Goal: Information Seeking & Learning: Learn about a topic

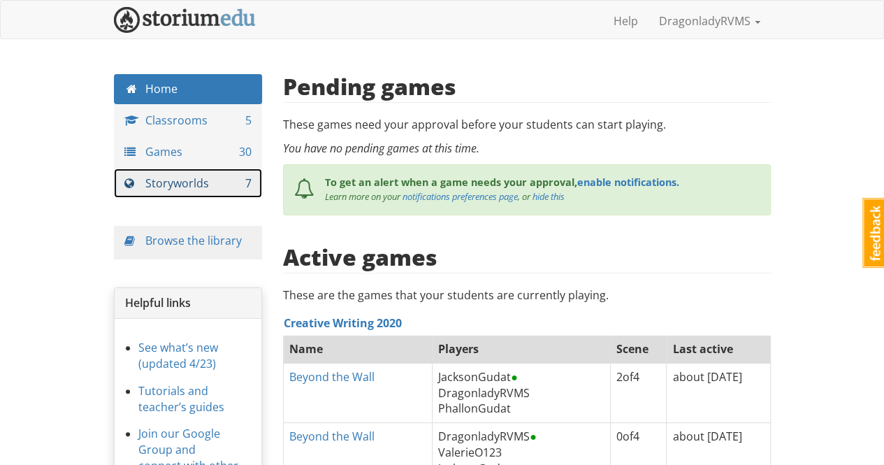
click at [199, 183] on link "Storyworlds 7" at bounding box center [188, 183] width 149 height 30
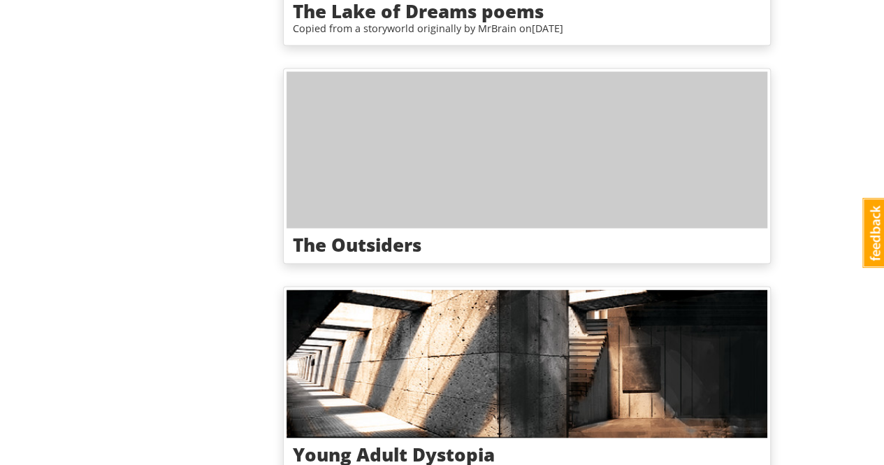
scroll to position [1195, 0]
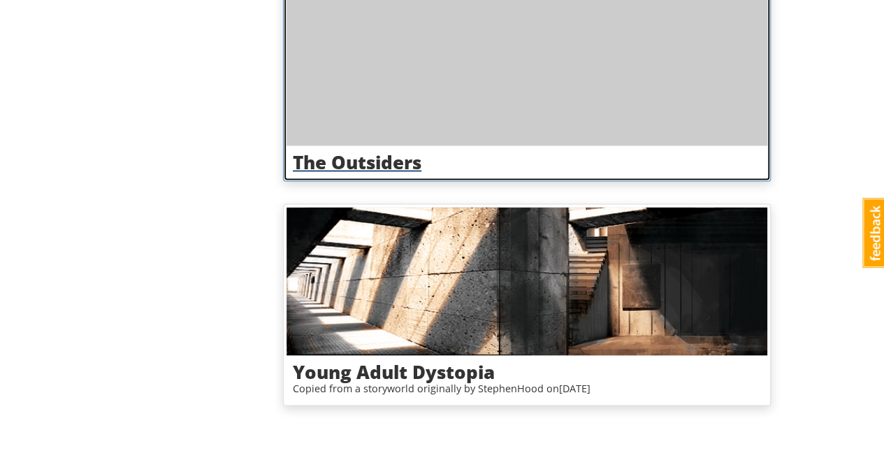
click at [385, 155] on h3 "The Outsiders" at bounding box center [527, 162] width 468 height 20
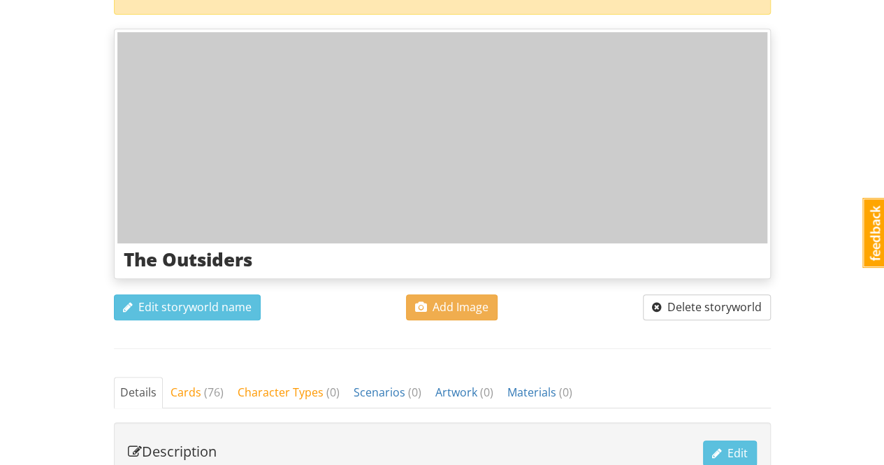
scroll to position [182, 0]
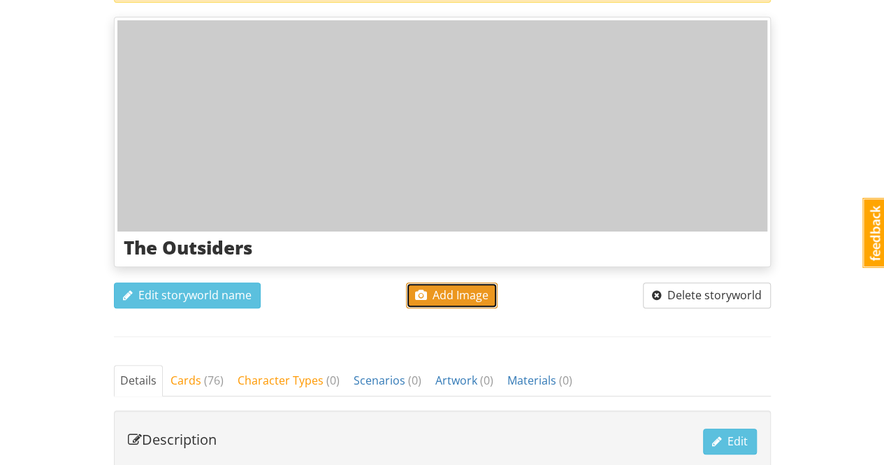
click at [456, 292] on span "Add Image" at bounding box center [451, 294] width 73 height 15
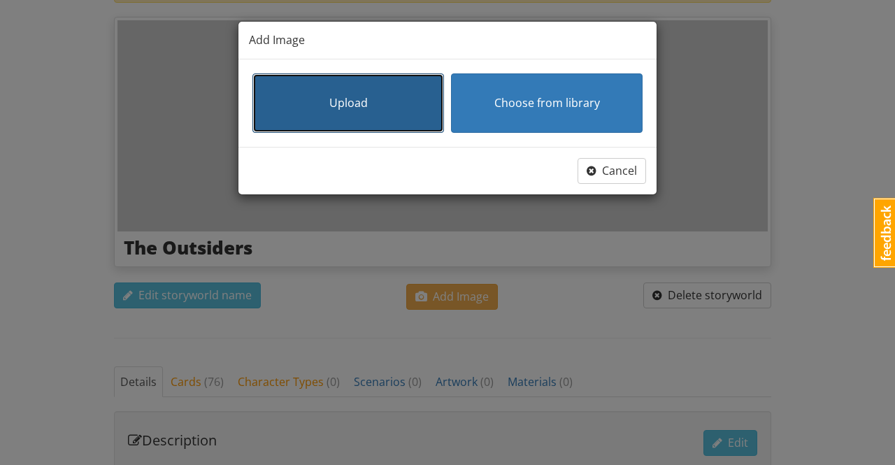
click at [375, 97] on button "Upload" at bounding box center [348, 102] width 192 height 59
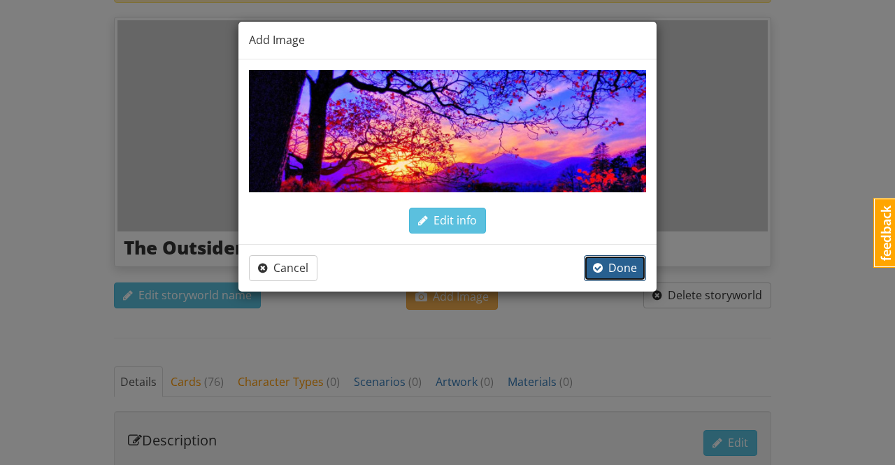
click at [615, 265] on span "Done" at bounding box center [615, 267] width 44 height 15
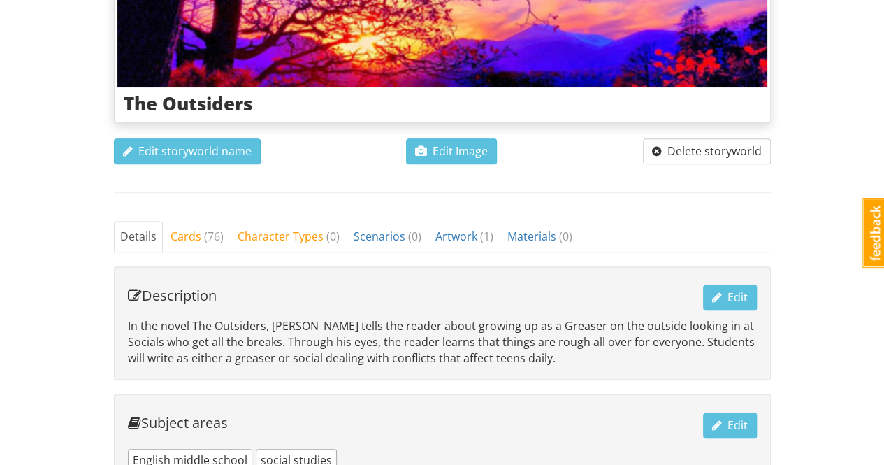
scroll to position [315, 0]
click at [196, 236] on span "Cards ( 76 )" at bounding box center [197, 236] width 53 height 15
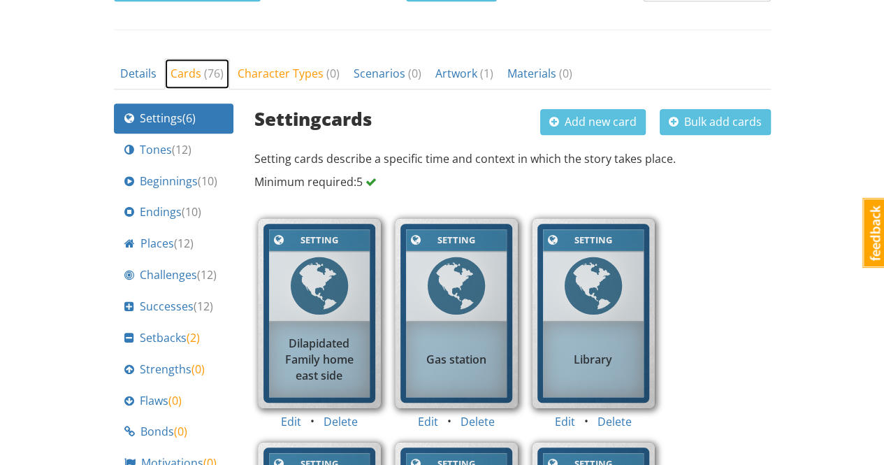
scroll to position [478, 0]
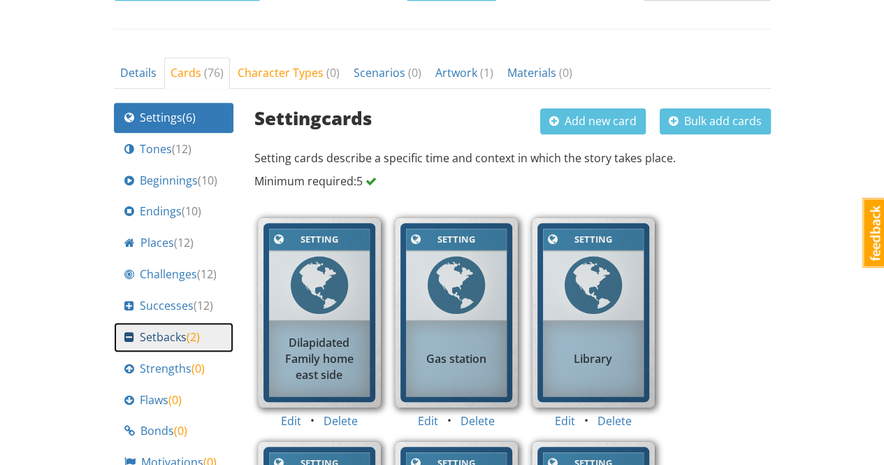
click at [168, 332] on span "Setbacks ( 2 )" at bounding box center [170, 337] width 60 height 16
